Goal: Task Accomplishment & Management: Use online tool/utility

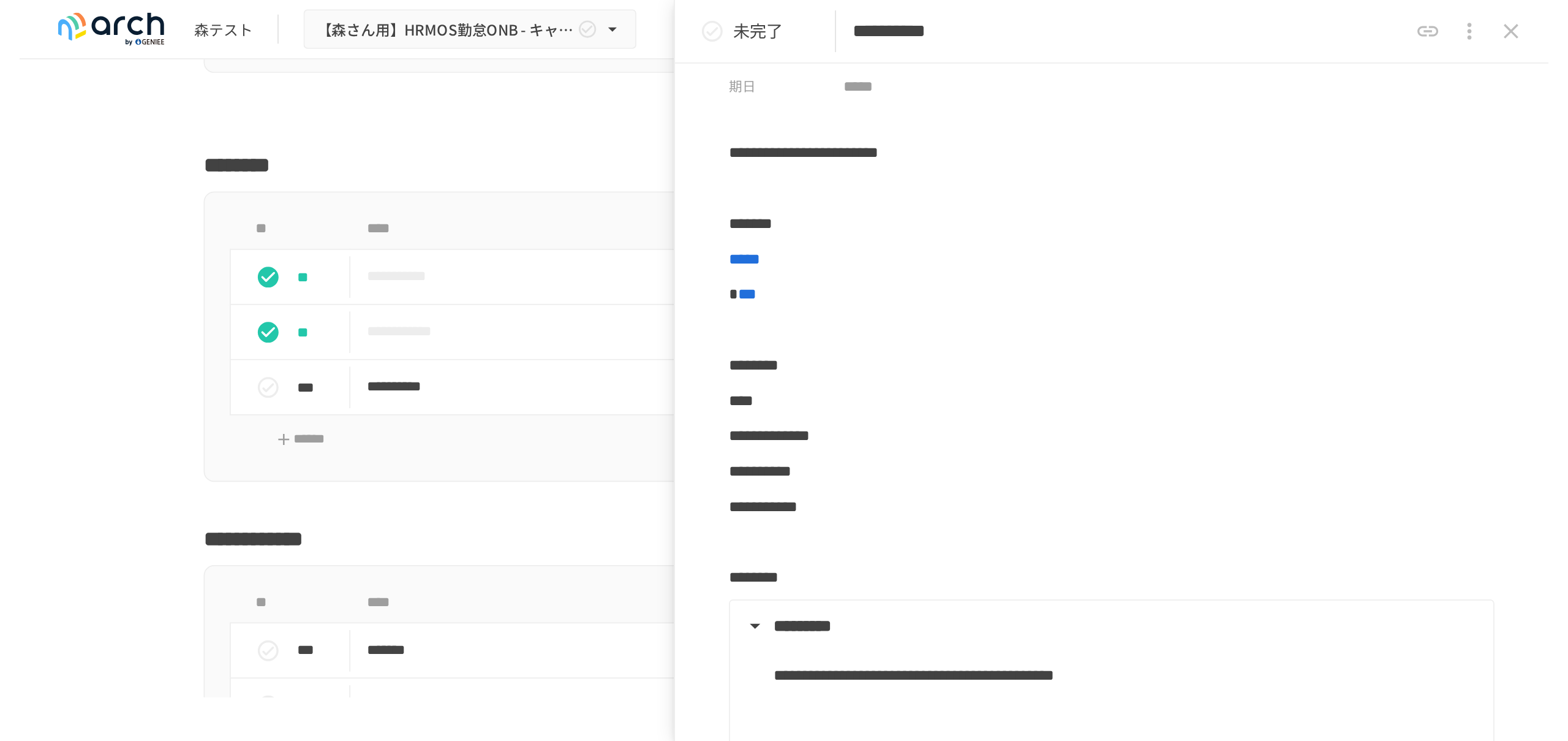
scroll to position [7652, 0]
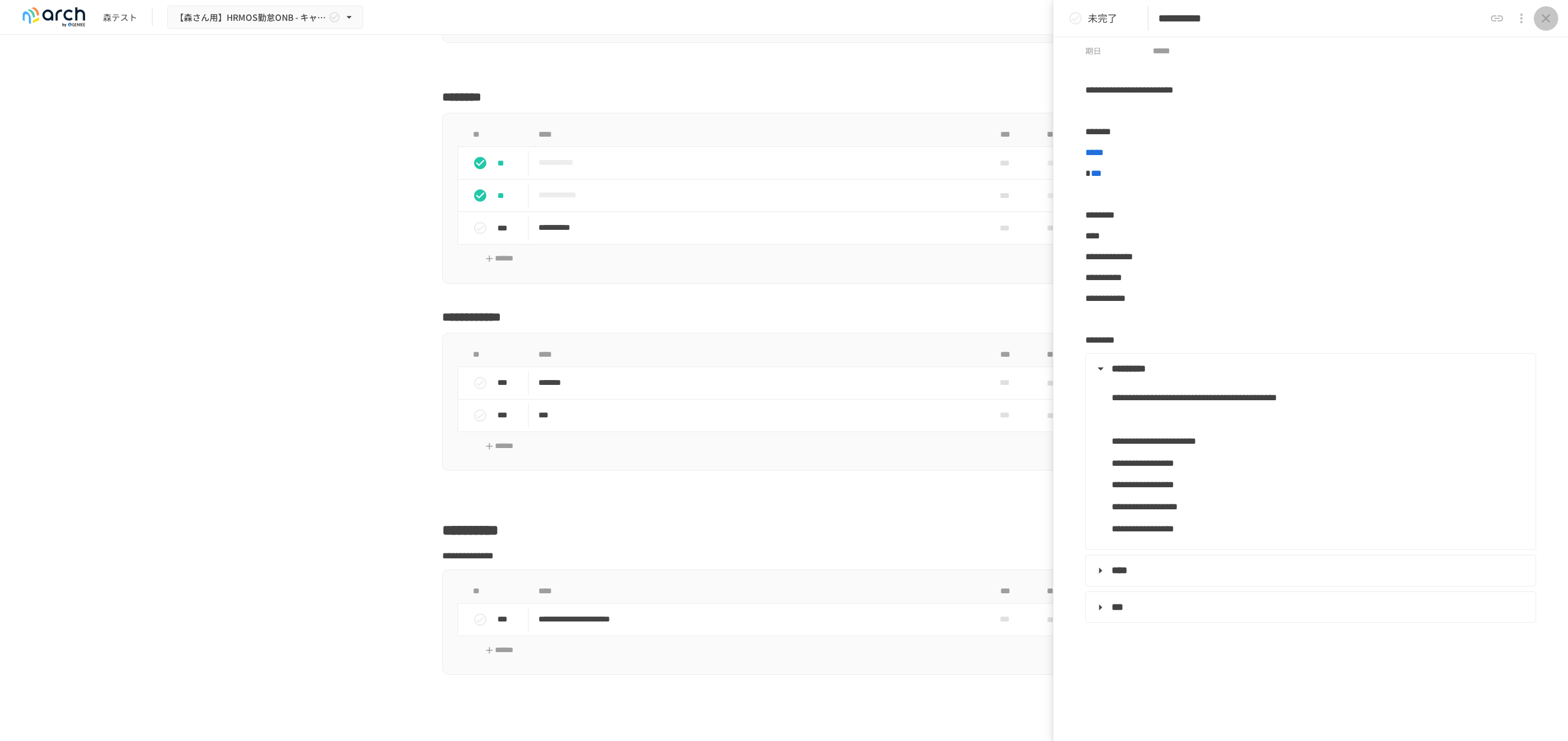
click at [900, 28] on button "close drawer" at bounding box center [1546, 19] width 24 height 24
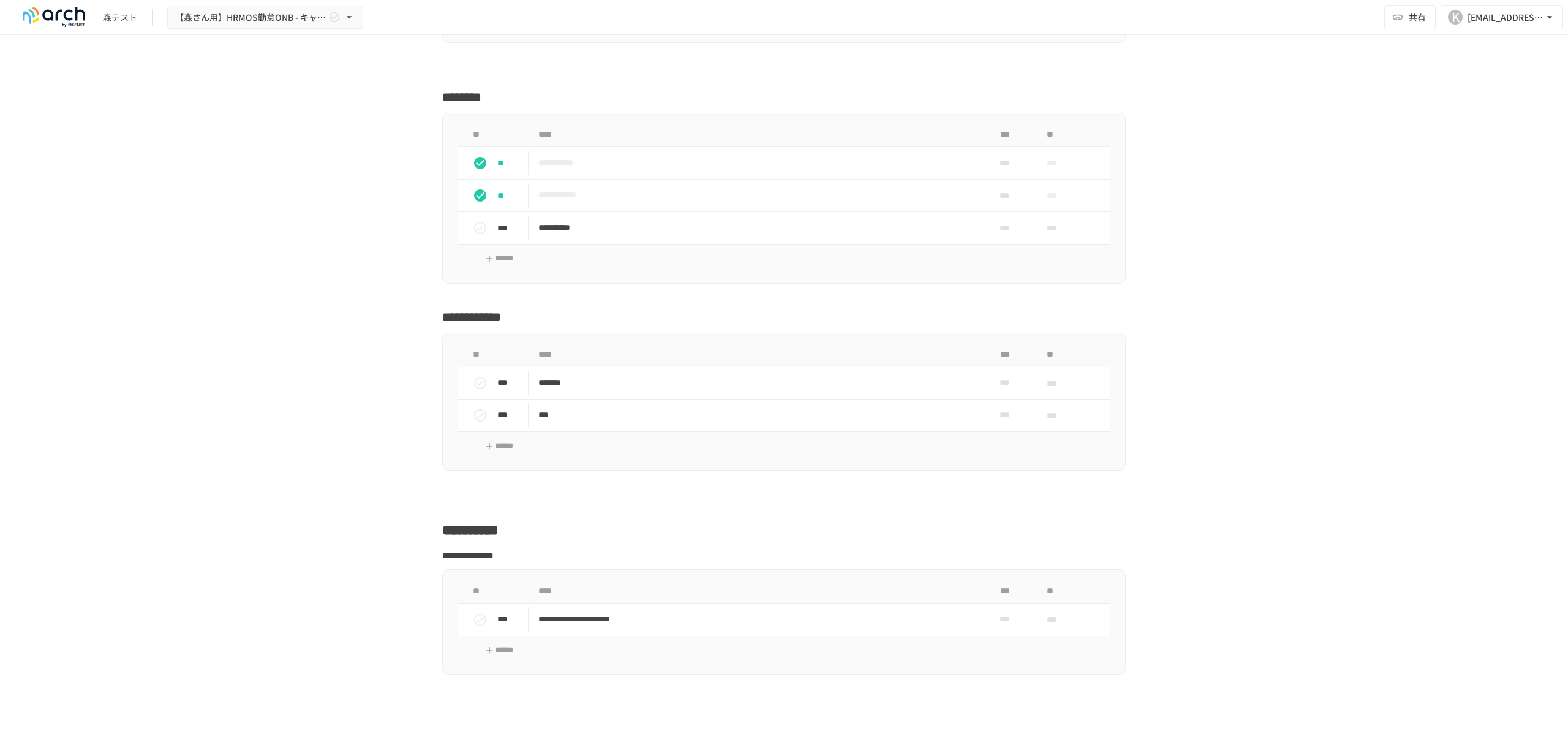
scroll to position [7637, 0]
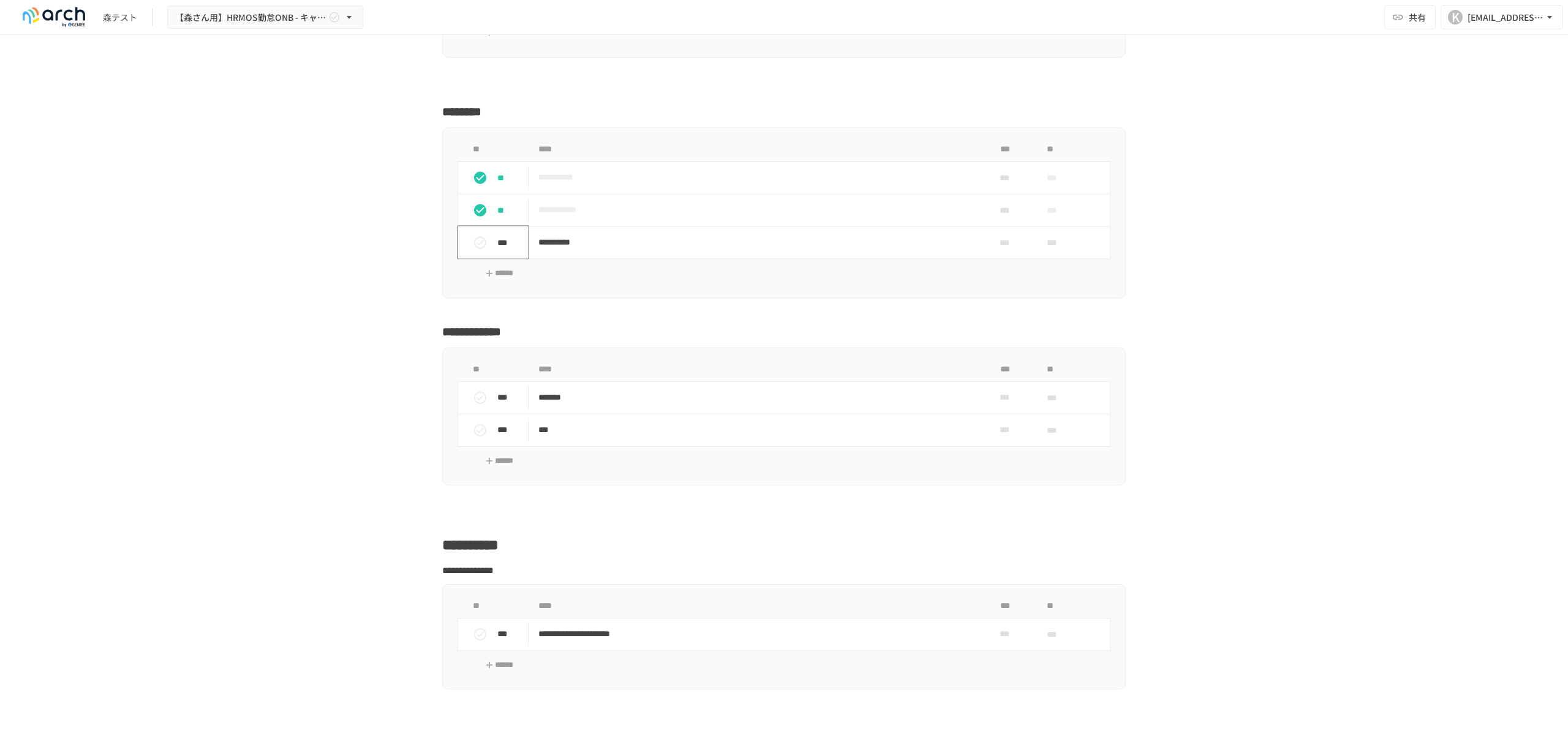
click at [480, 249] on button "status" at bounding box center [480, 242] width 24 height 24
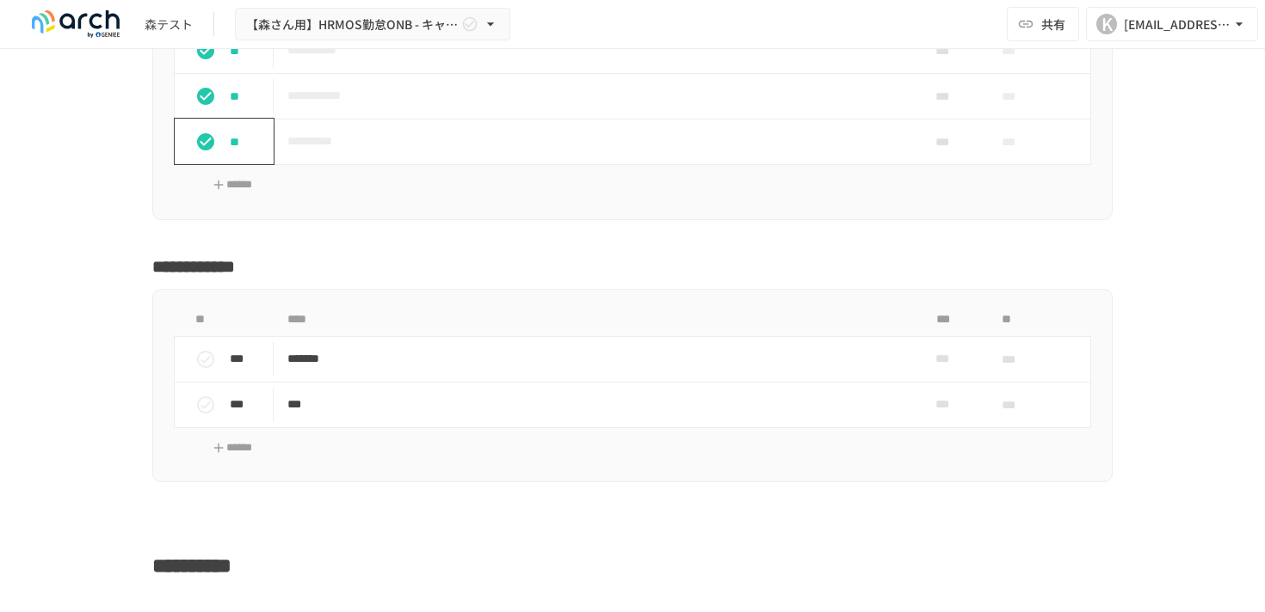
scroll to position [10917, 0]
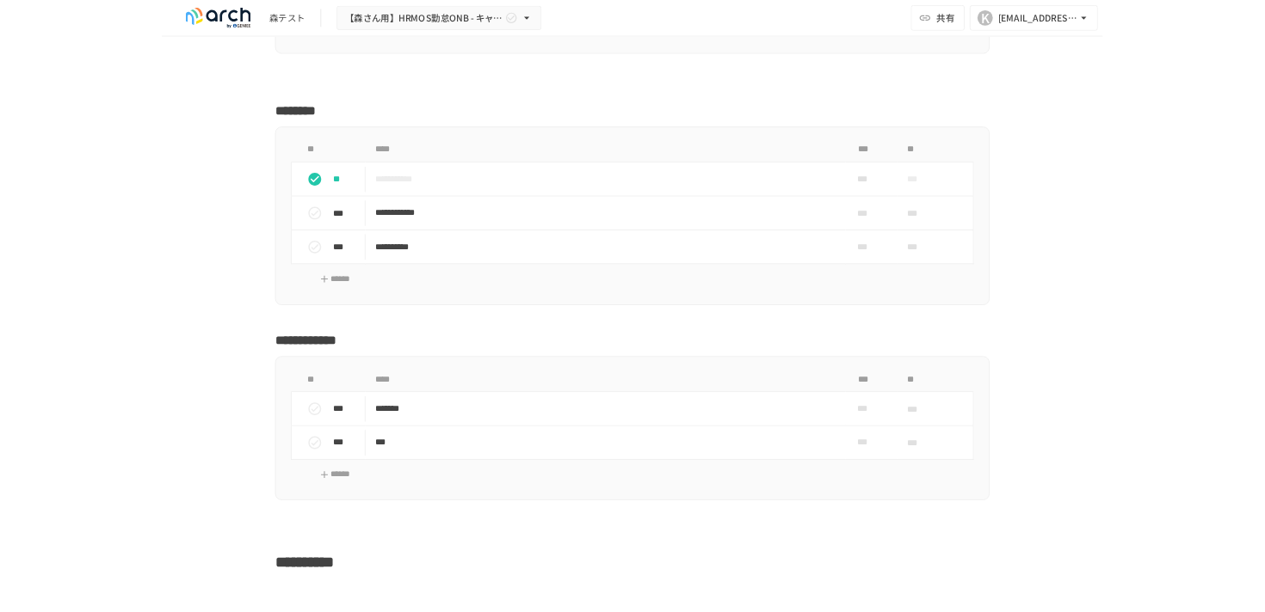
scroll to position [10676, 0]
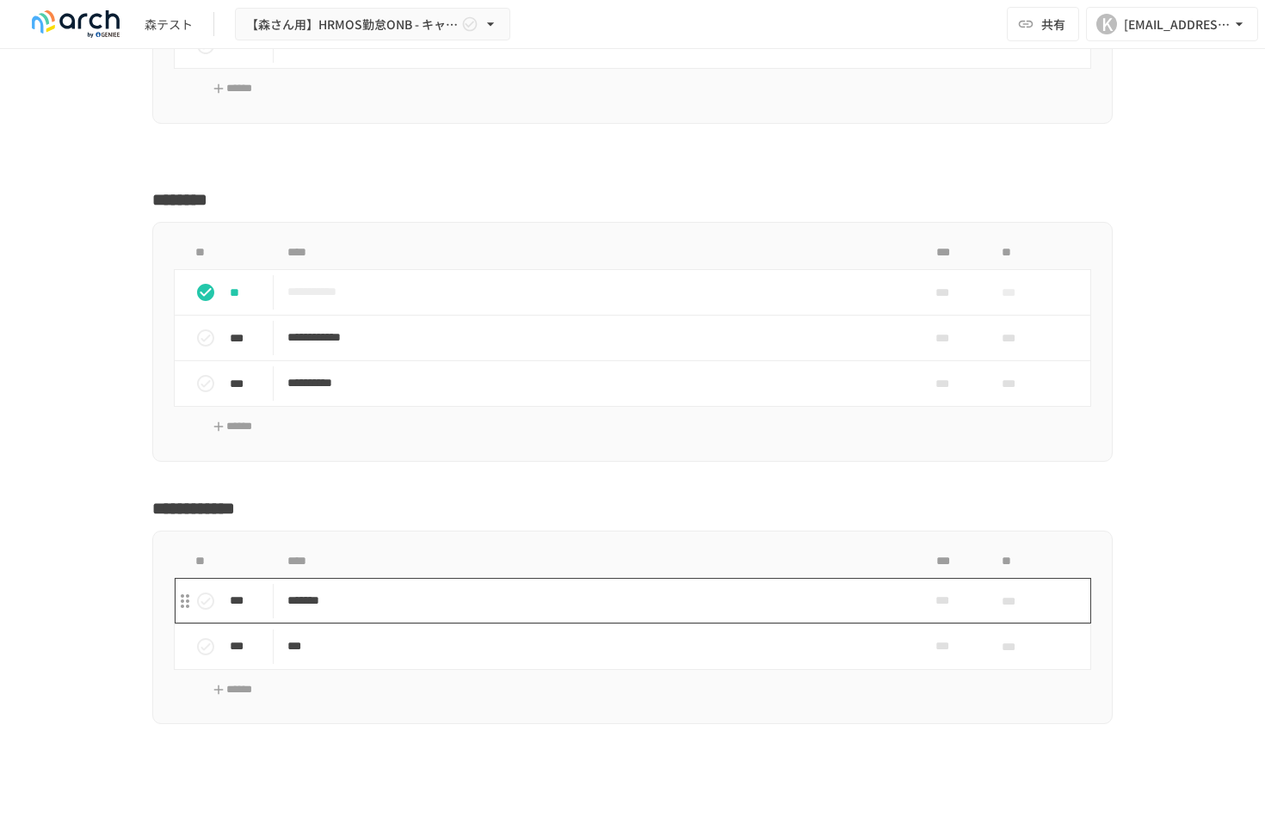
click at [335, 594] on p "*******" at bounding box center [596, 601] width 618 height 22
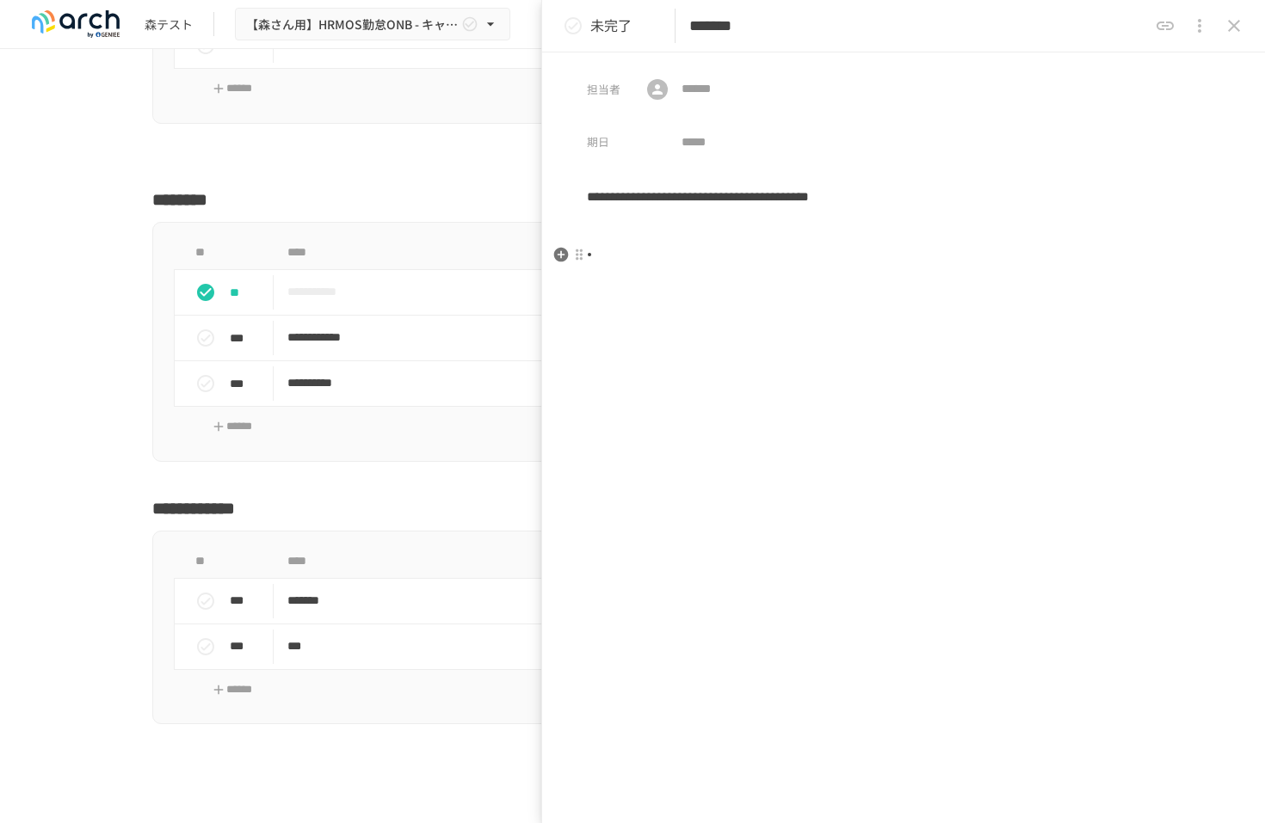
click at [733, 260] on li at bounding box center [909, 254] width 619 height 21
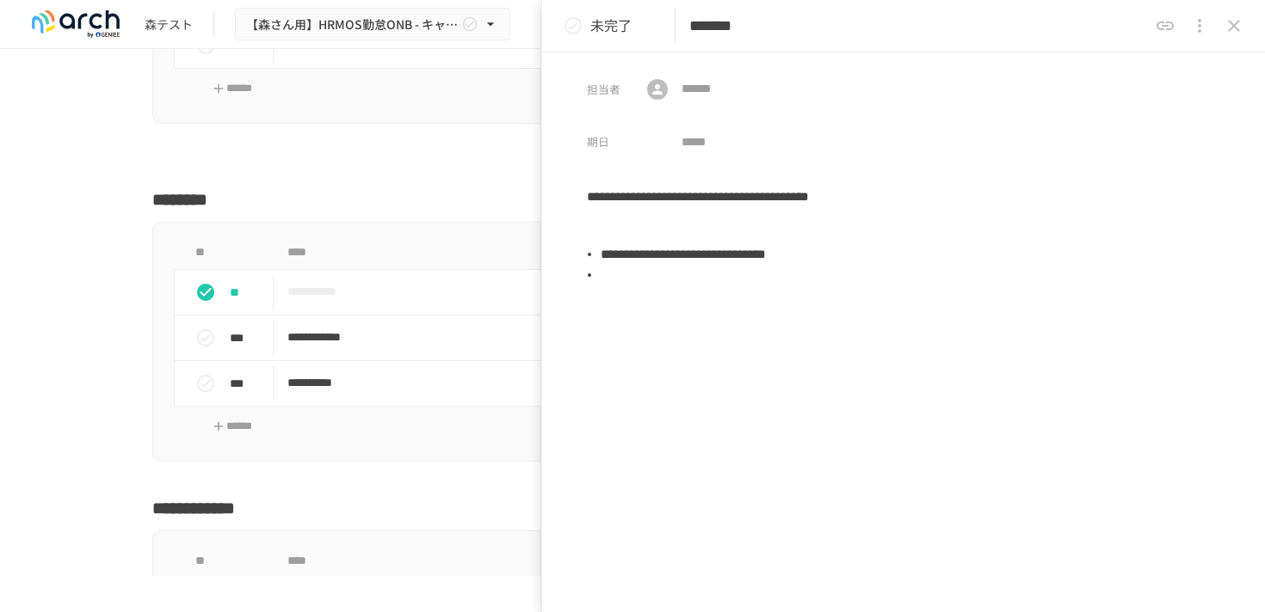
scroll to position [10676, 0]
